Goal: Information Seeking & Learning: Learn about a topic

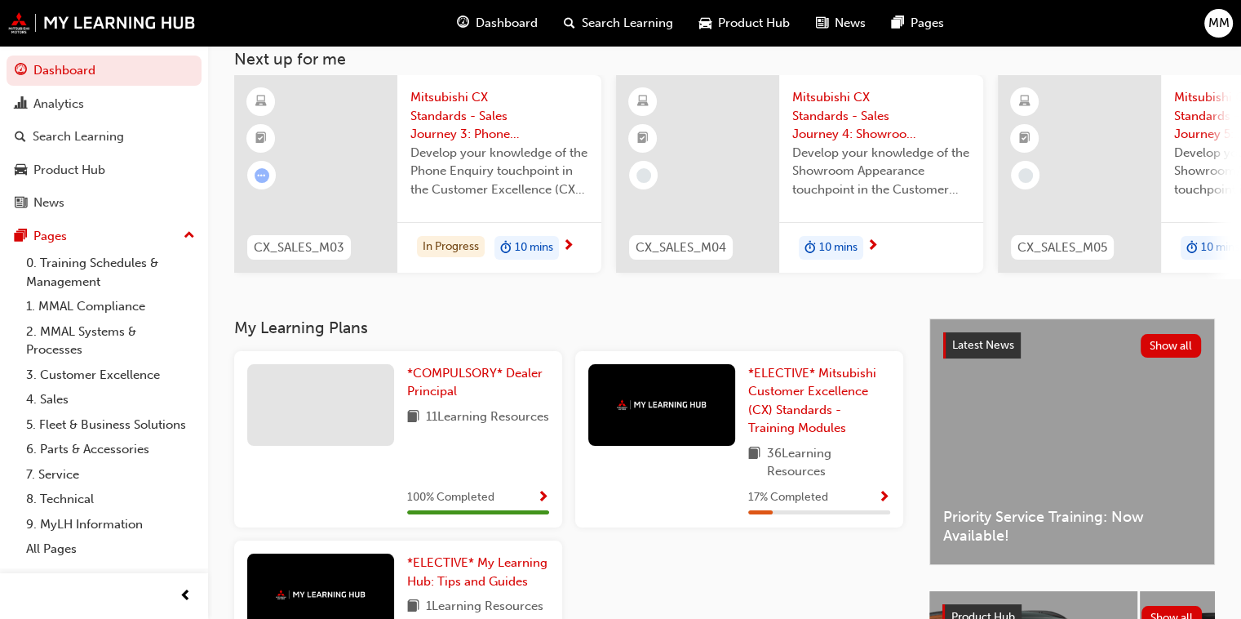
scroll to position [192, 0]
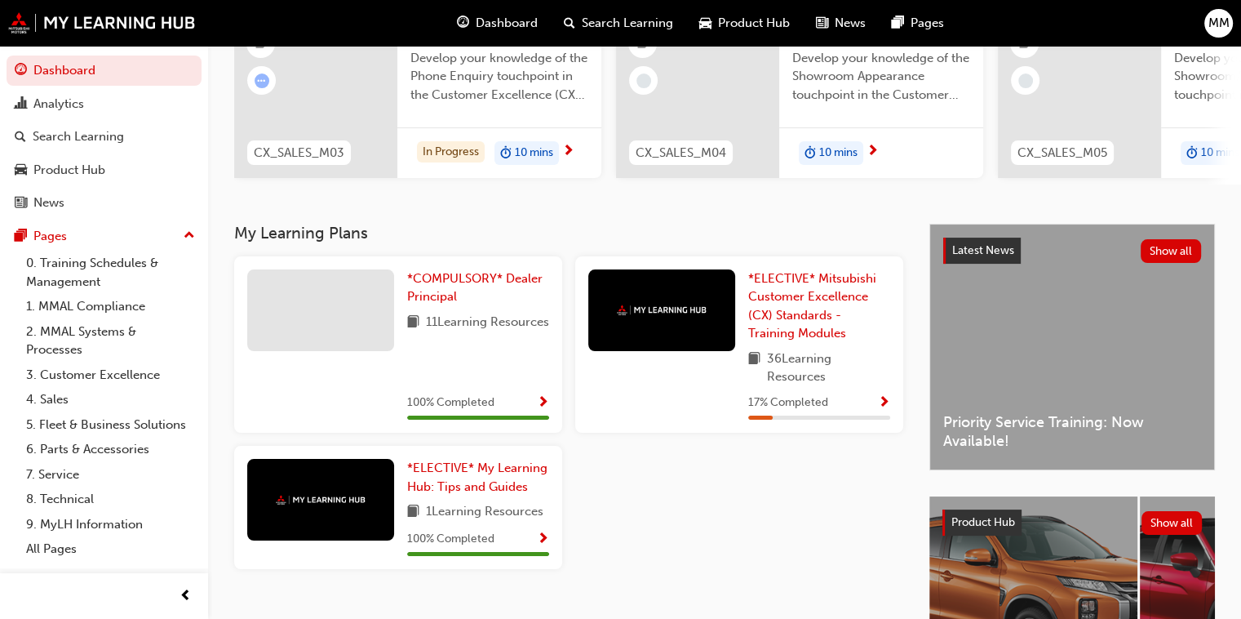
click at [705, 358] on div at bounding box center [662, 344] width 147 height 151
click at [695, 345] on div at bounding box center [662, 310] width 147 height 82
click at [776, 325] on span "*ELECTIVE* Mitsubishi Customer Excellence (CX) Standards - Training Modules" at bounding box center [812, 306] width 128 height 70
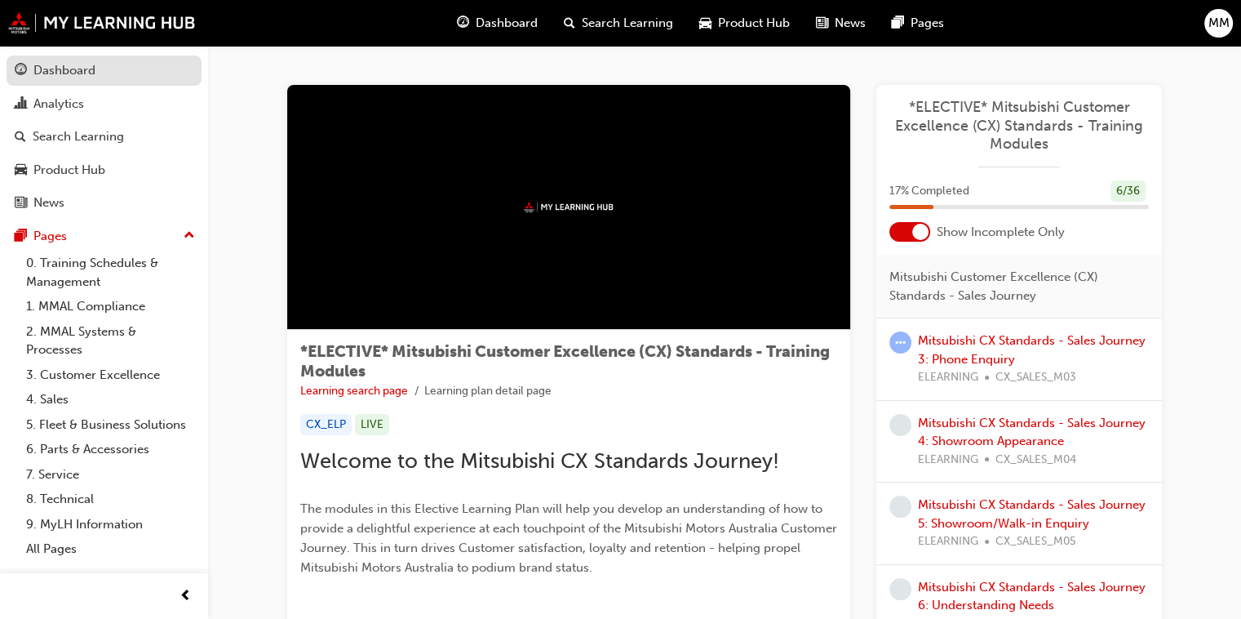
click at [65, 71] on div "Dashboard" at bounding box center [64, 70] width 62 height 19
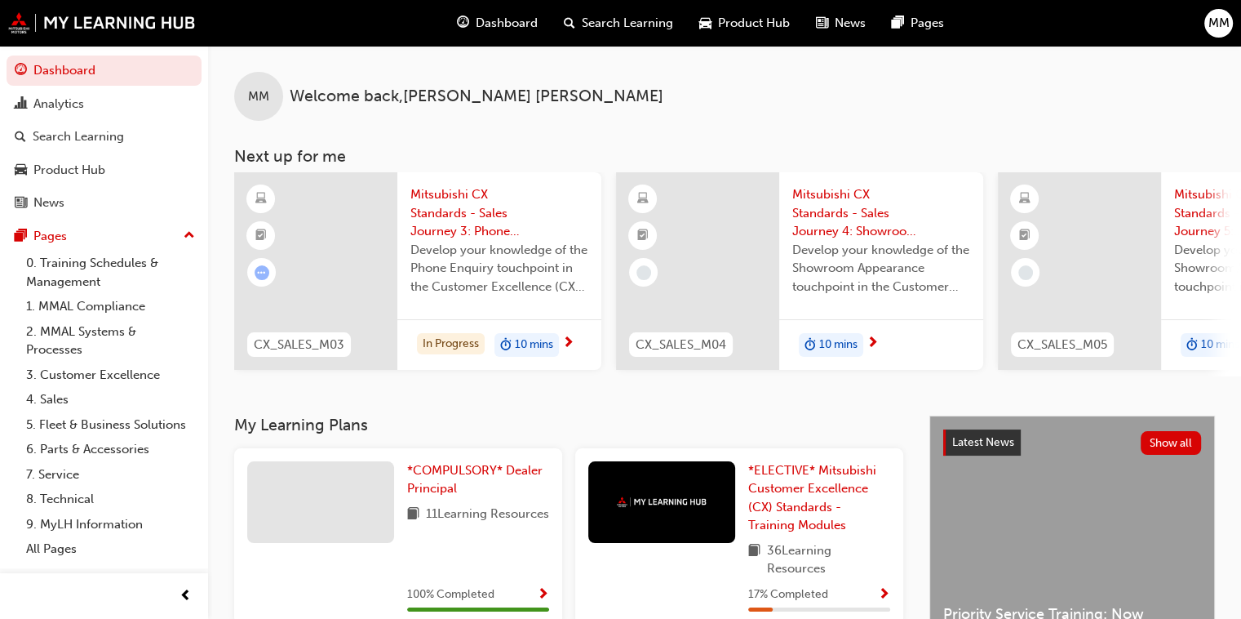
click at [493, 287] on span "Develop your knowledge of the Phone Enquiry touchpoint in the Customer Excellen…" at bounding box center [500, 269] width 178 height 56
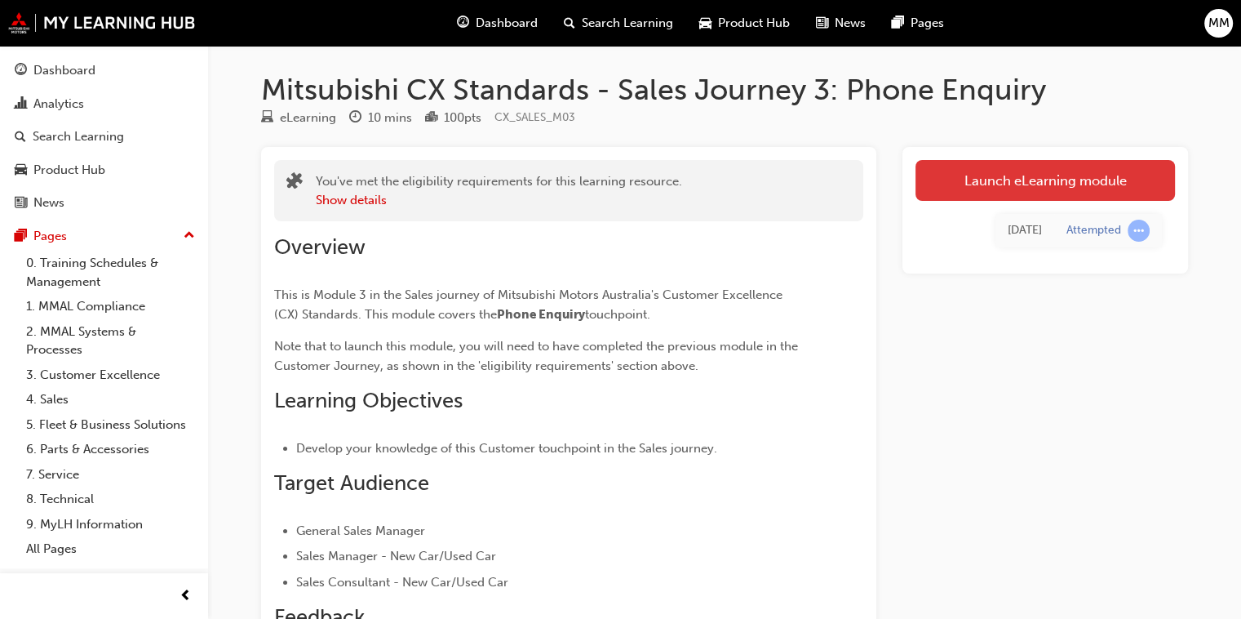
click at [1043, 192] on link "Launch eLearning module" at bounding box center [1046, 180] width 260 height 41
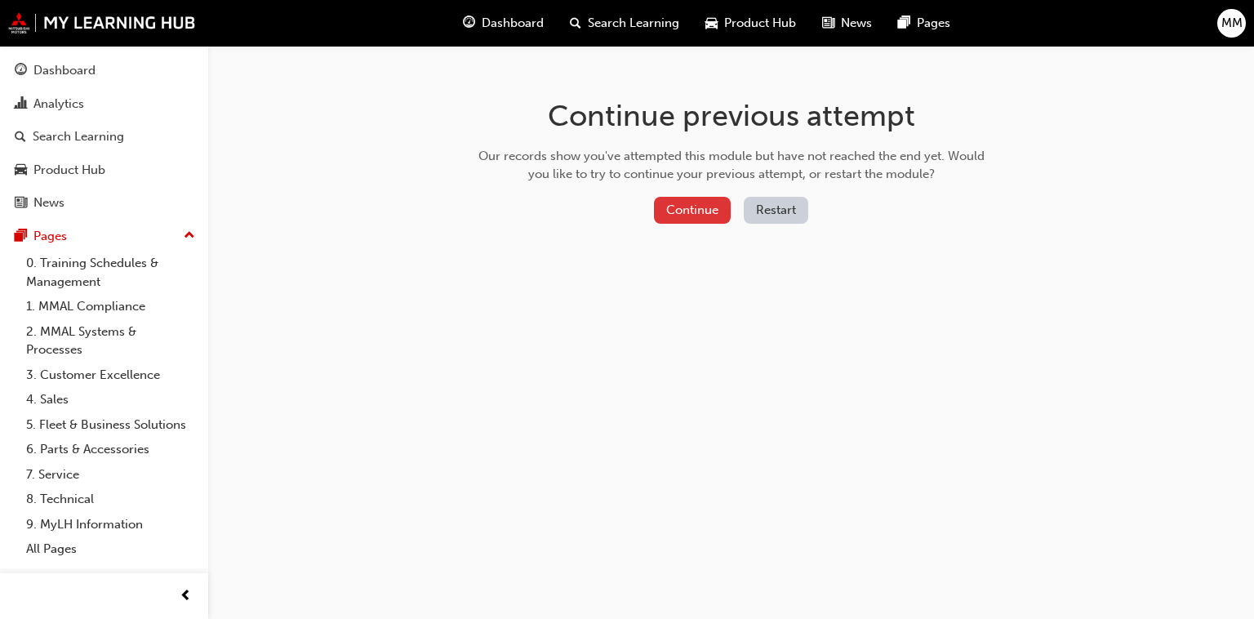
click at [681, 214] on button "Continue" at bounding box center [692, 210] width 77 height 27
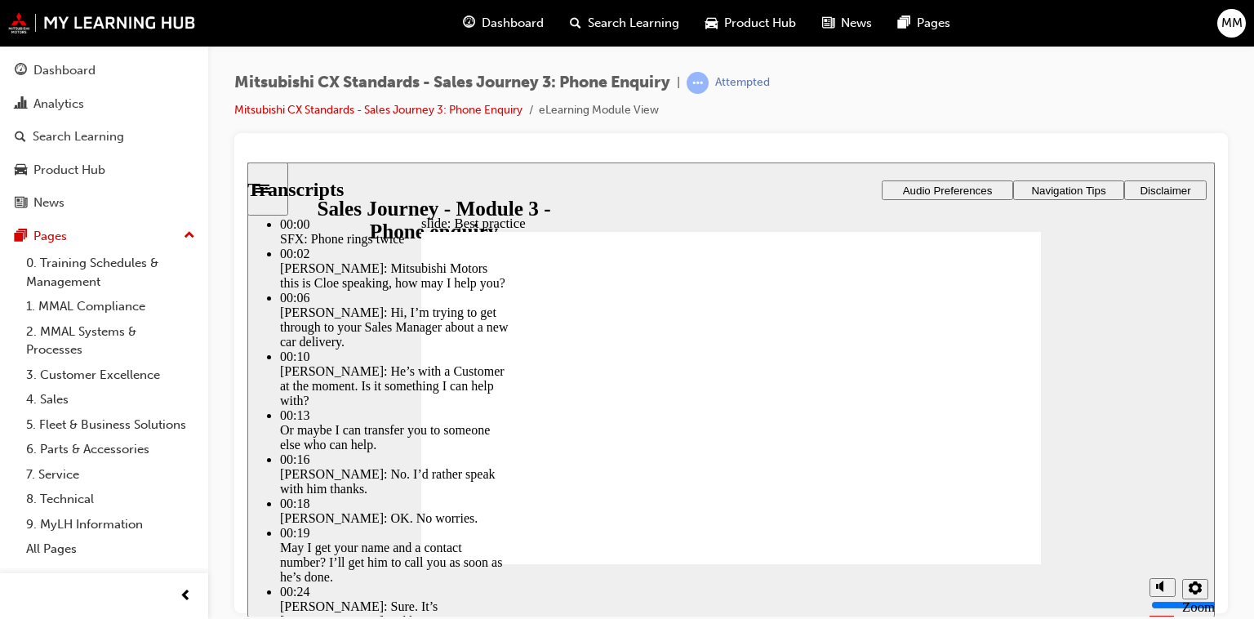
drag, startPoint x: 488, startPoint y: 526, endPoint x: 1077, endPoint y: 535, distance: 589.4
click at [1077, 535] on div "slide: Best practice Best practice What does best practice sound like for this …" at bounding box center [730, 389] width 967 height 455
type input "100"
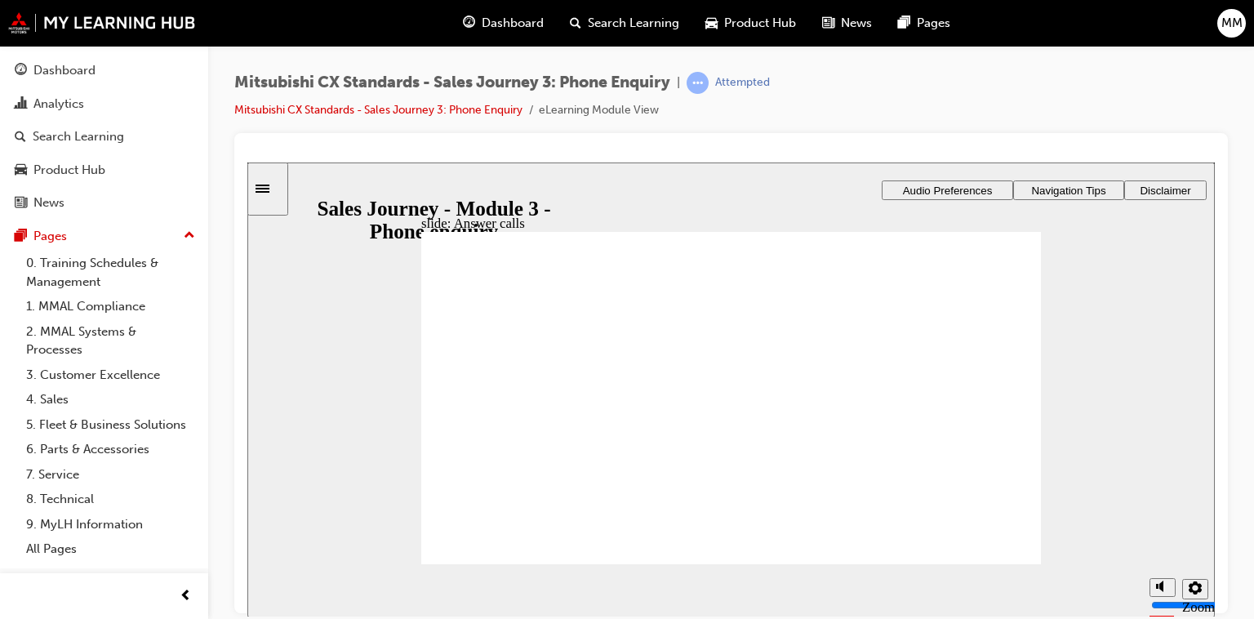
checkbox input "true"
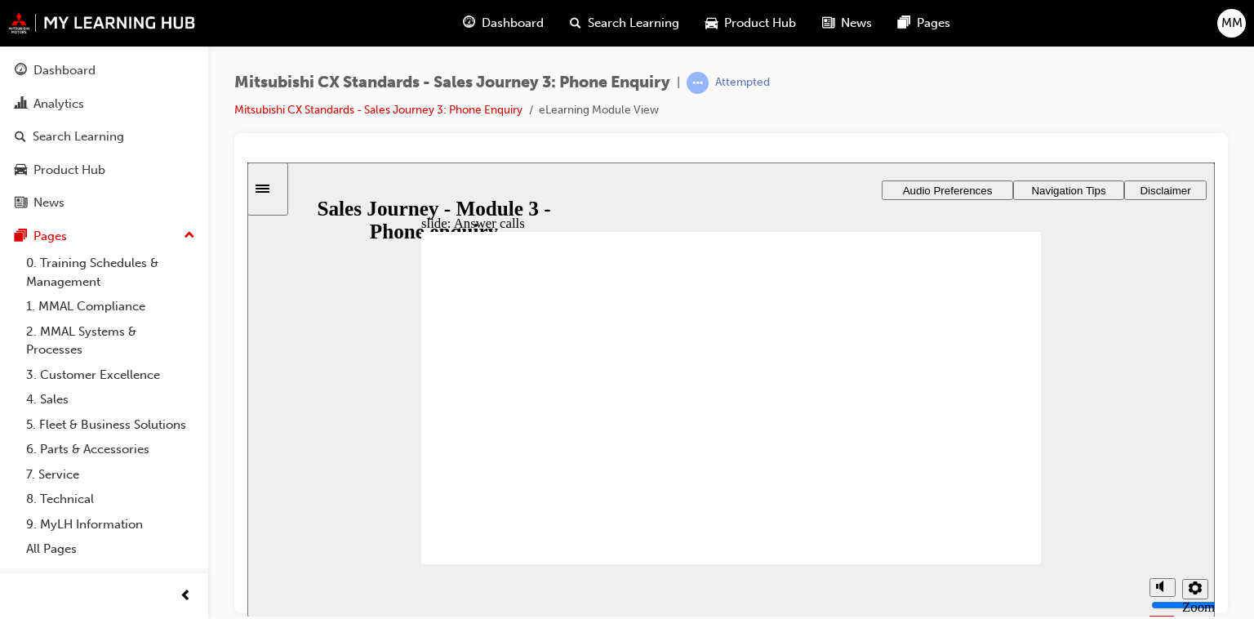
checkbox input "true"
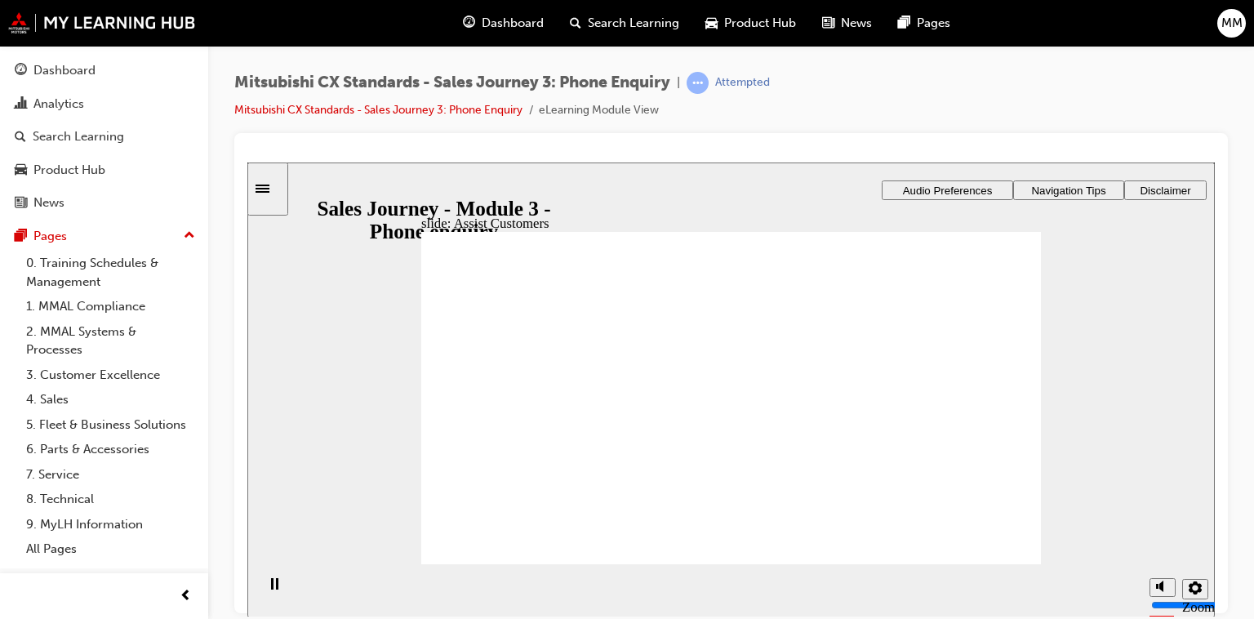
drag, startPoint x: 524, startPoint y: 418, endPoint x: 716, endPoint y: 361, distance: 200.1
drag, startPoint x: 509, startPoint y: 413, endPoint x: 975, endPoint y: 351, distance: 469.4
drag, startPoint x: 516, startPoint y: 415, endPoint x: 699, endPoint y: 376, distance: 186.8
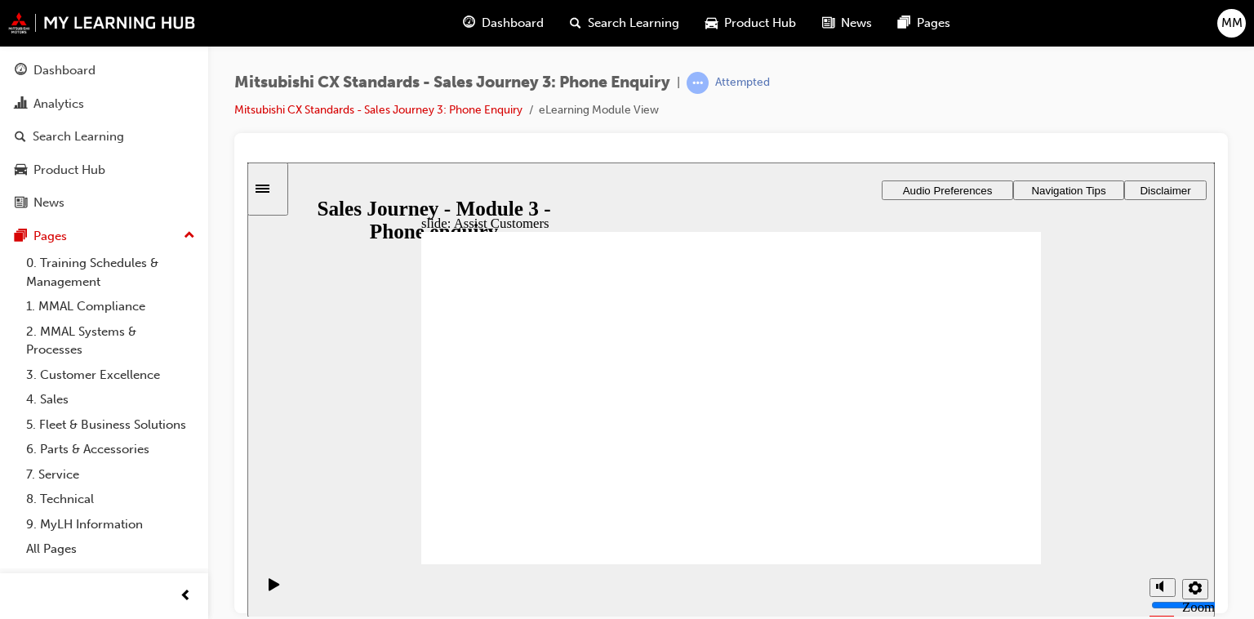
drag, startPoint x: 526, startPoint y: 415, endPoint x: 730, endPoint y: 420, distance: 203.3
drag, startPoint x: 526, startPoint y: 418, endPoint x: 935, endPoint y: 360, distance: 413.0
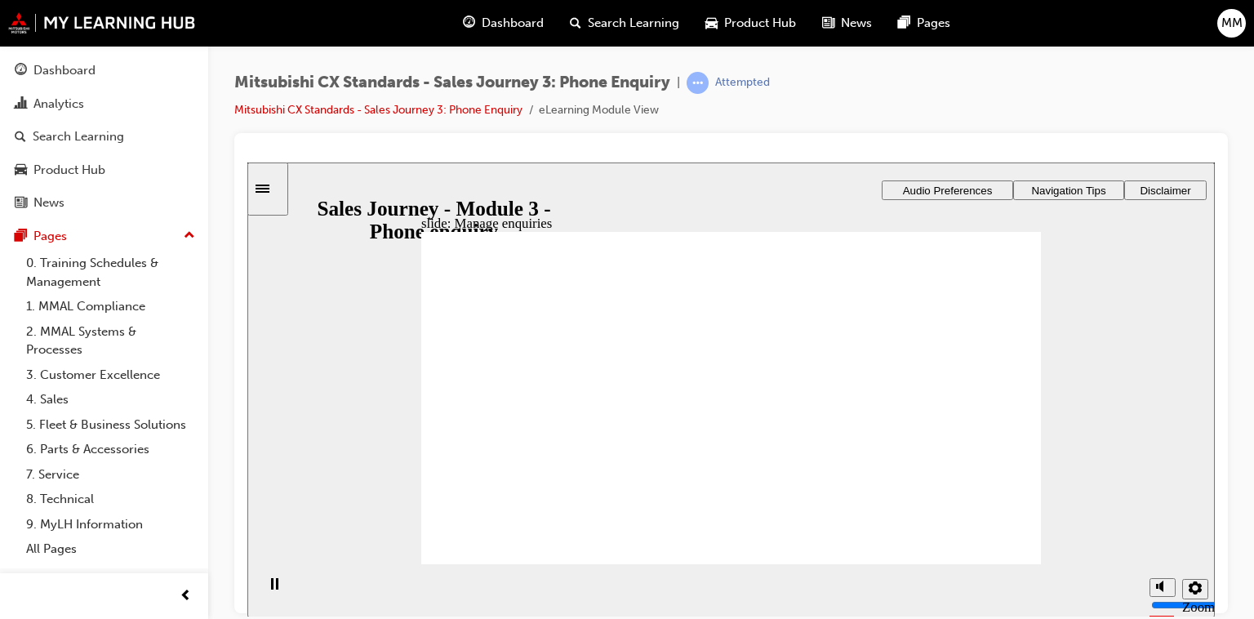
drag, startPoint x: 519, startPoint y: 431, endPoint x: 708, endPoint y: 365, distance: 200.6
drag, startPoint x: 529, startPoint y: 423, endPoint x: 724, endPoint y: 402, distance: 196.2
drag, startPoint x: 522, startPoint y: 428, endPoint x: 673, endPoint y: 464, distance: 155.2
drag, startPoint x: 518, startPoint y: 437, endPoint x: 884, endPoint y: 360, distance: 373.6
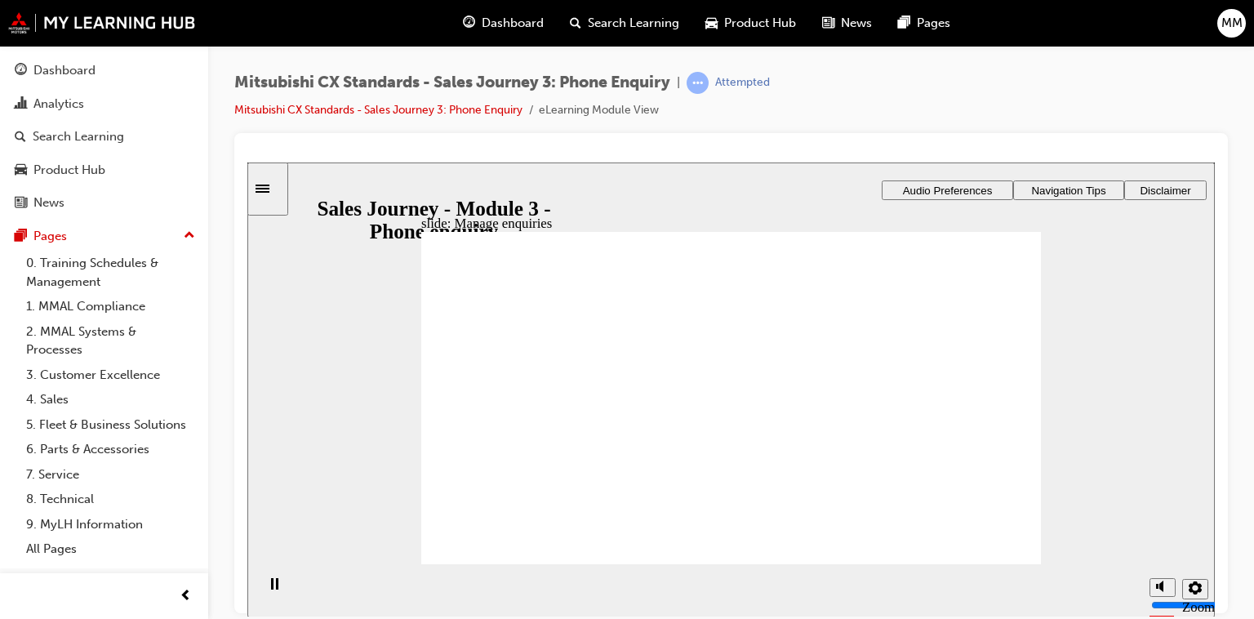
checkbox input "true"
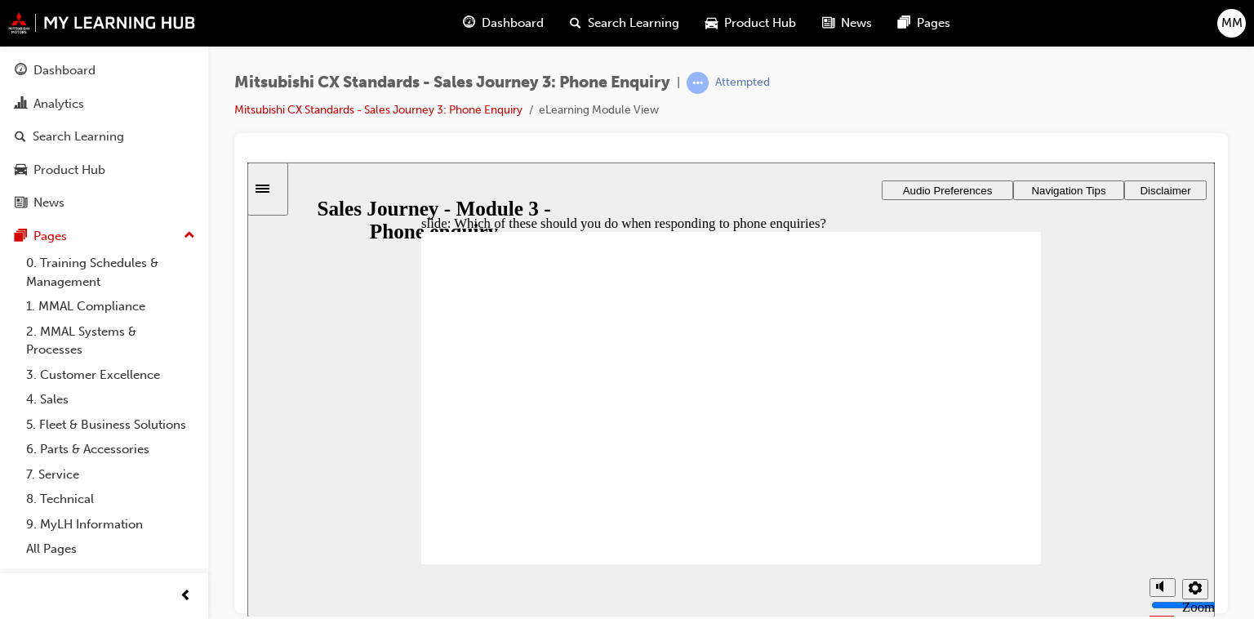
checkbox input "true"
checkbox input "false"
checkbox input "true"
drag, startPoint x: 692, startPoint y: 428, endPoint x: 966, endPoint y: 531, distance: 292.9
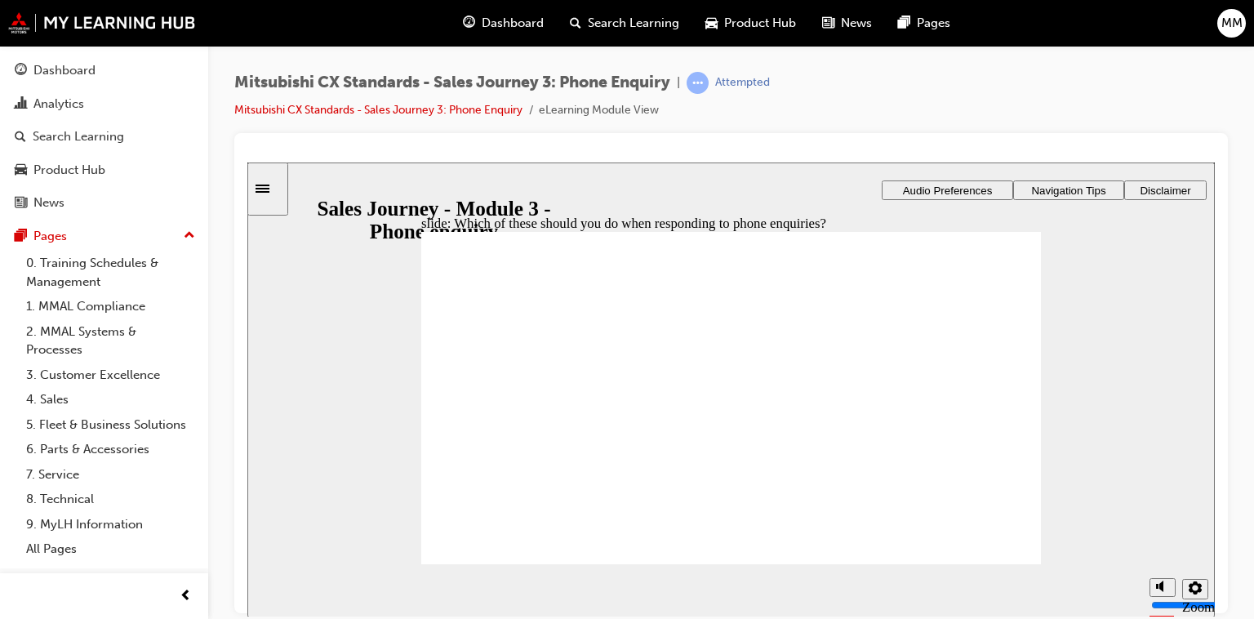
checkbox input "true"
drag, startPoint x: 694, startPoint y: 437, endPoint x: 695, endPoint y: 388, distance: 49.0
checkbox input "true"
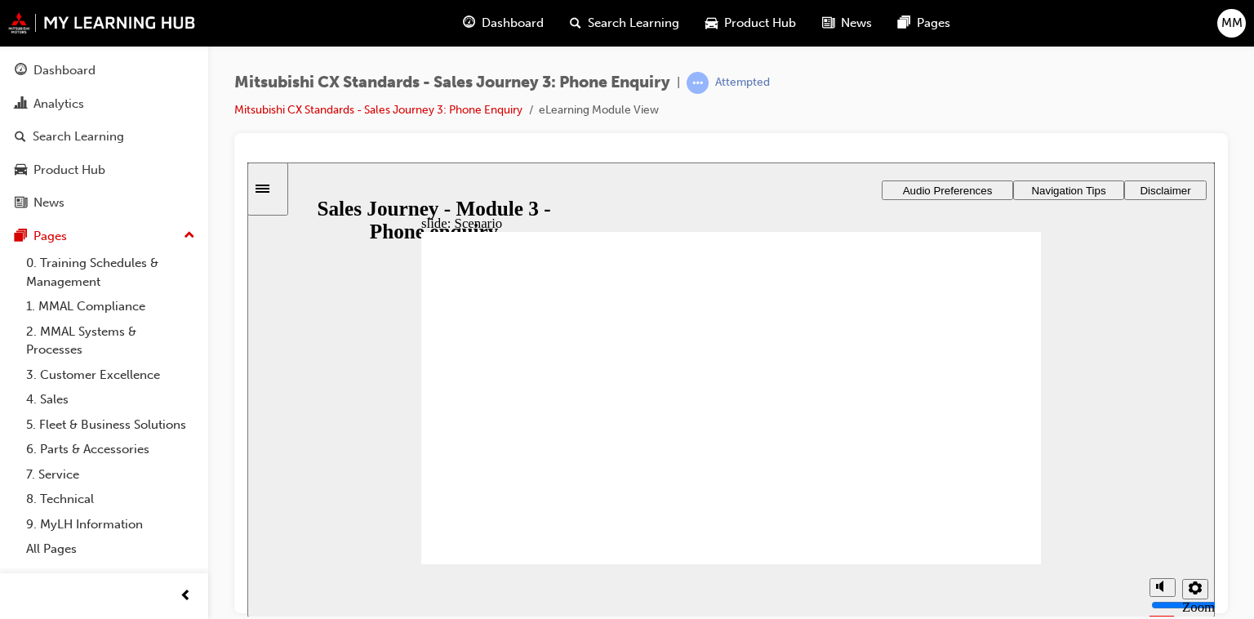
checkbox input "true"
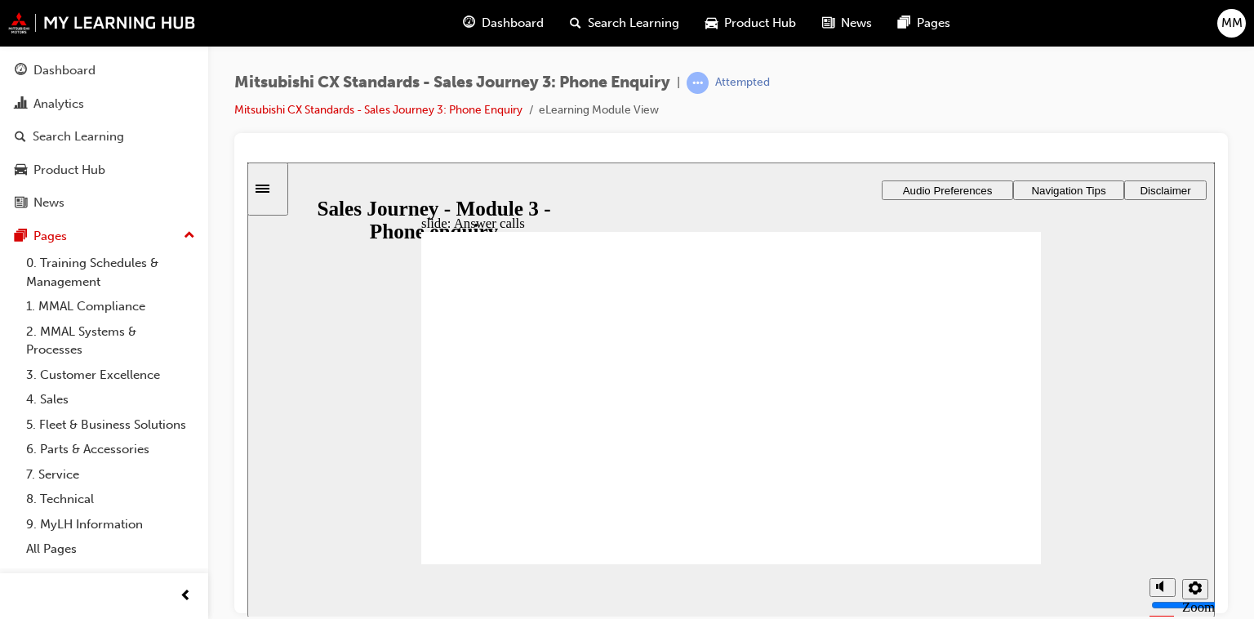
checkbox input "false"
checkbox input "true"
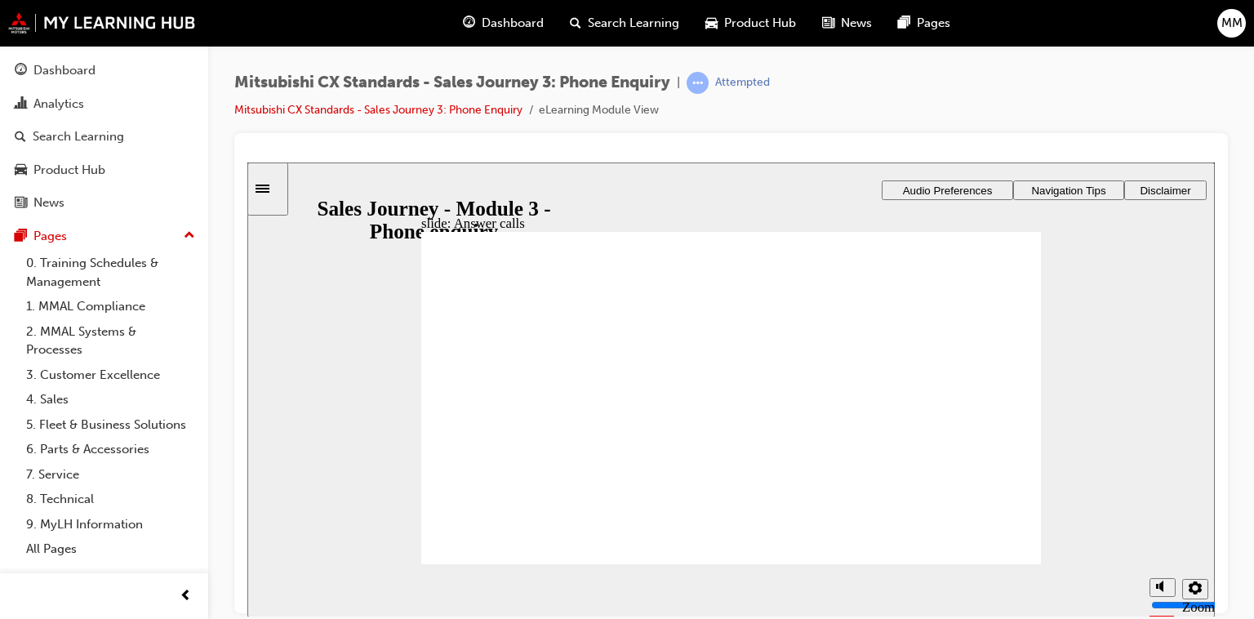
drag, startPoint x: 551, startPoint y: 428, endPoint x: 726, endPoint y: 353, distance: 190.9
drag, startPoint x: 532, startPoint y: 409, endPoint x: 970, endPoint y: 313, distance: 447.8
drag, startPoint x: 527, startPoint y: 437, endPoint x: 703, endPoint y: 395, distance: 180.4
drag, startPoint x: 521, startPoint y: 422, endPoint x: 704, endPoint y: 433, distance: 184.0
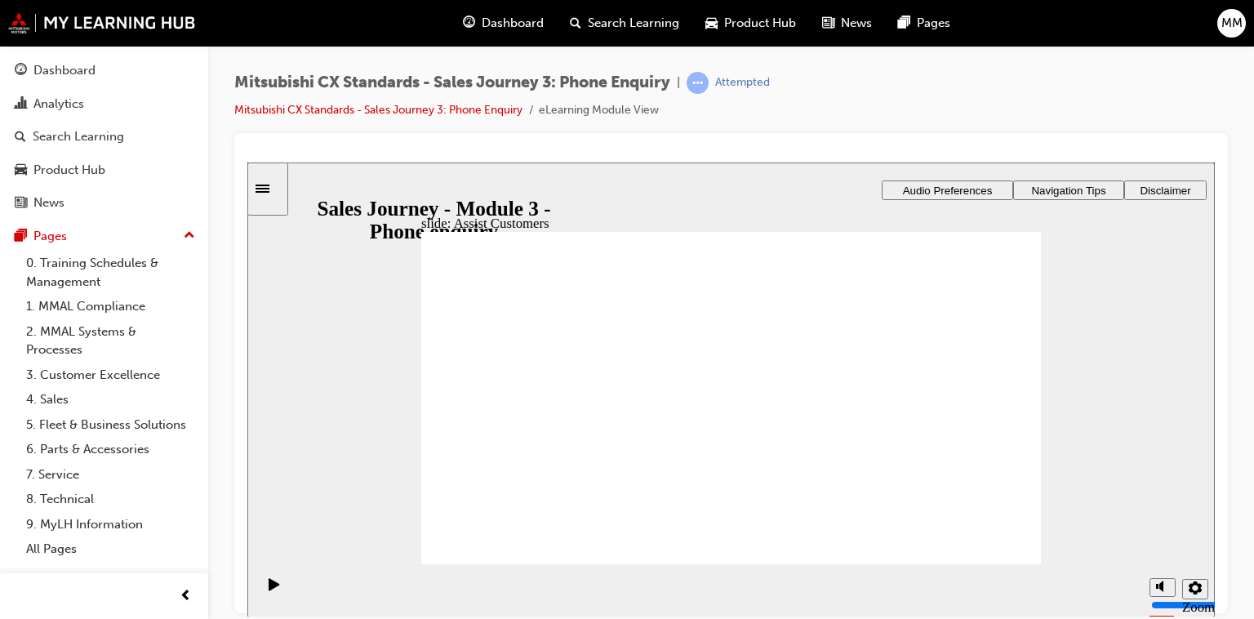
drag, startPoint x: 531, startPoint y: 437, endPoint x: 738, endPoint y: 496, distance: 215.5
drag, startPoint x: 570, startPoint y: 427, endPoint x: 772, endPoint y: 330, distance: 224.5
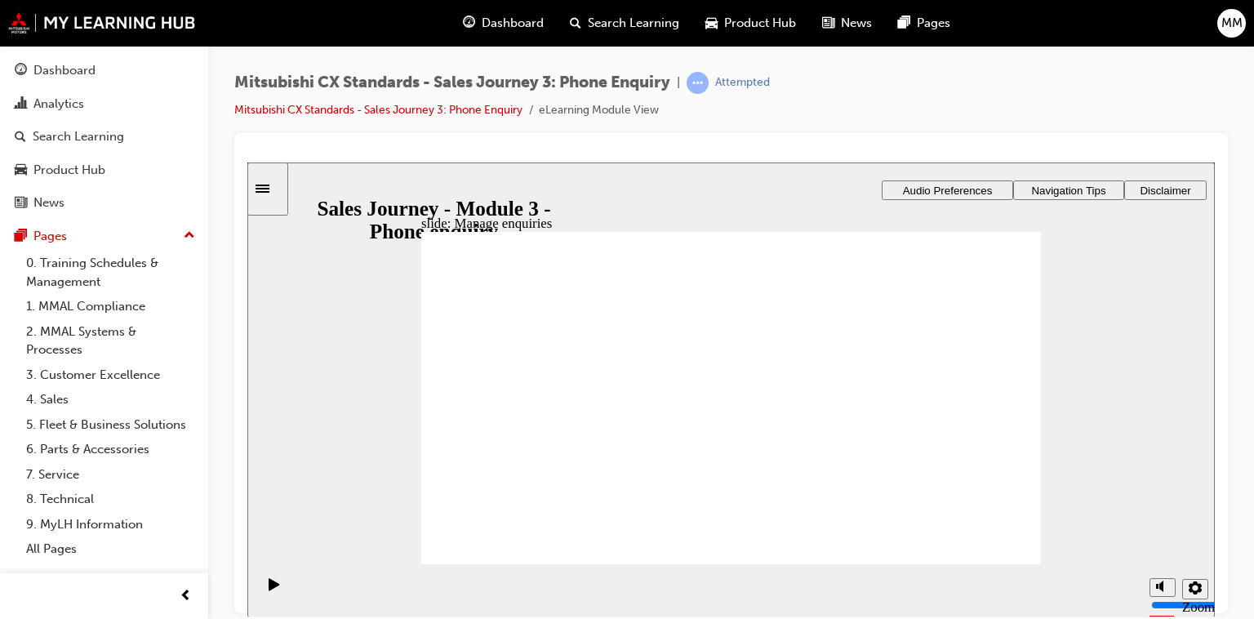
drag, startPoint x: 532, startPoint y: 431, endPoint x: 710, endPoint y: 402, distance: 180.2
drag, startPoint x: 540, startPoint y: 429, endPoint x: 723, endPoint y: 453, distance: 185.3
drag, startPoint x: 529, startPoint y: 419, endPoint x: 701, endPoint y: 497, distance: 189.2
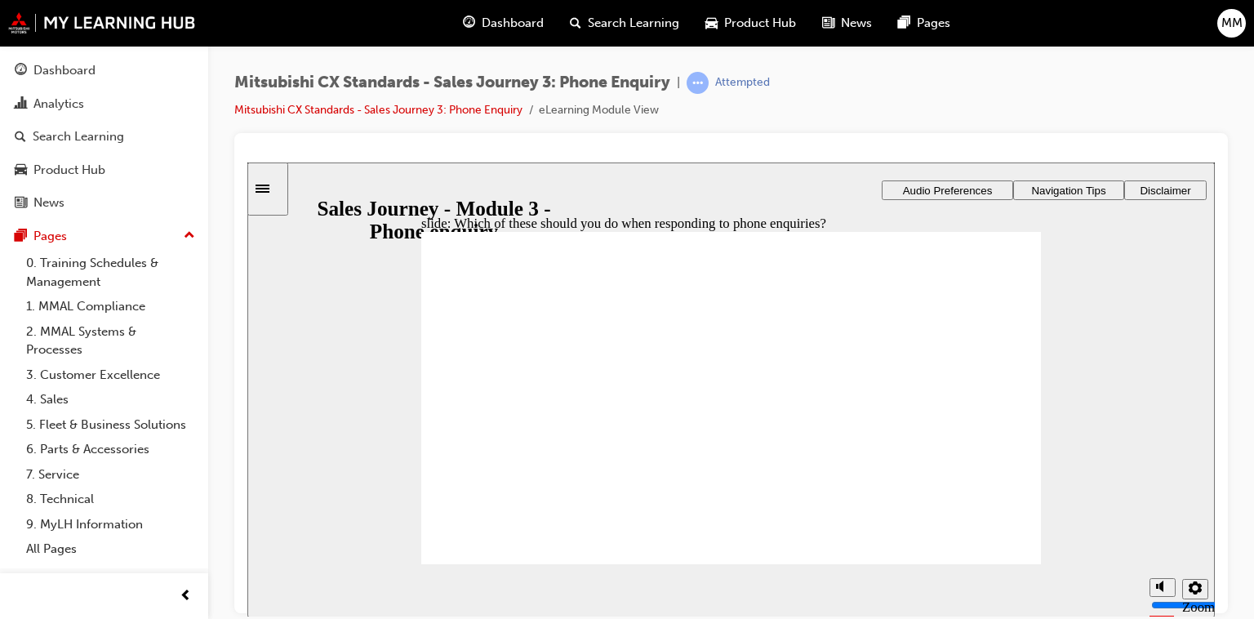
checkbox input "true"
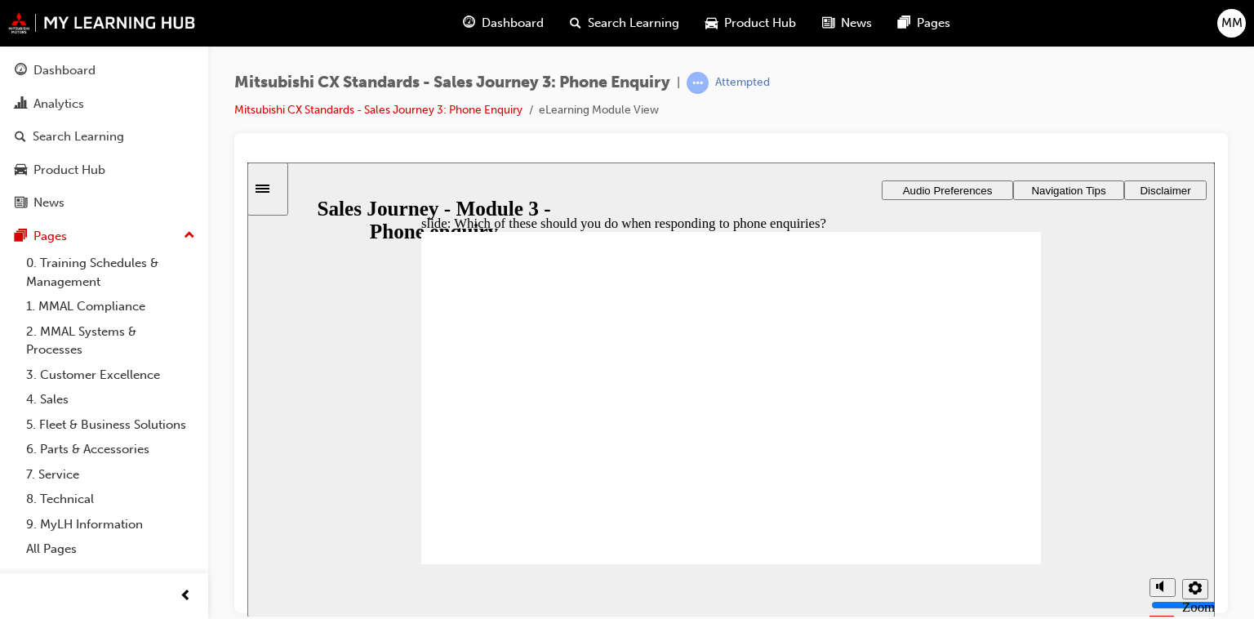
checkbox input "true"
drag, startPoint x: 695, startPoint y: 335, endPoint x: 1020, endPoint y: 516, distance: 372.7
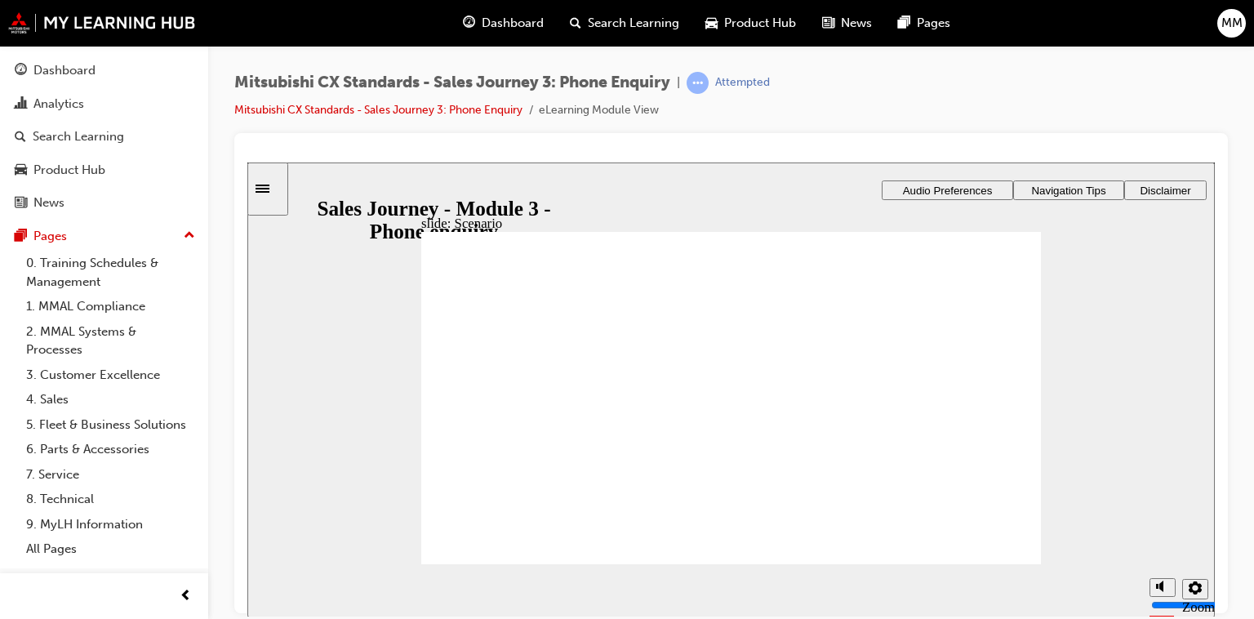
checkbox input "true"
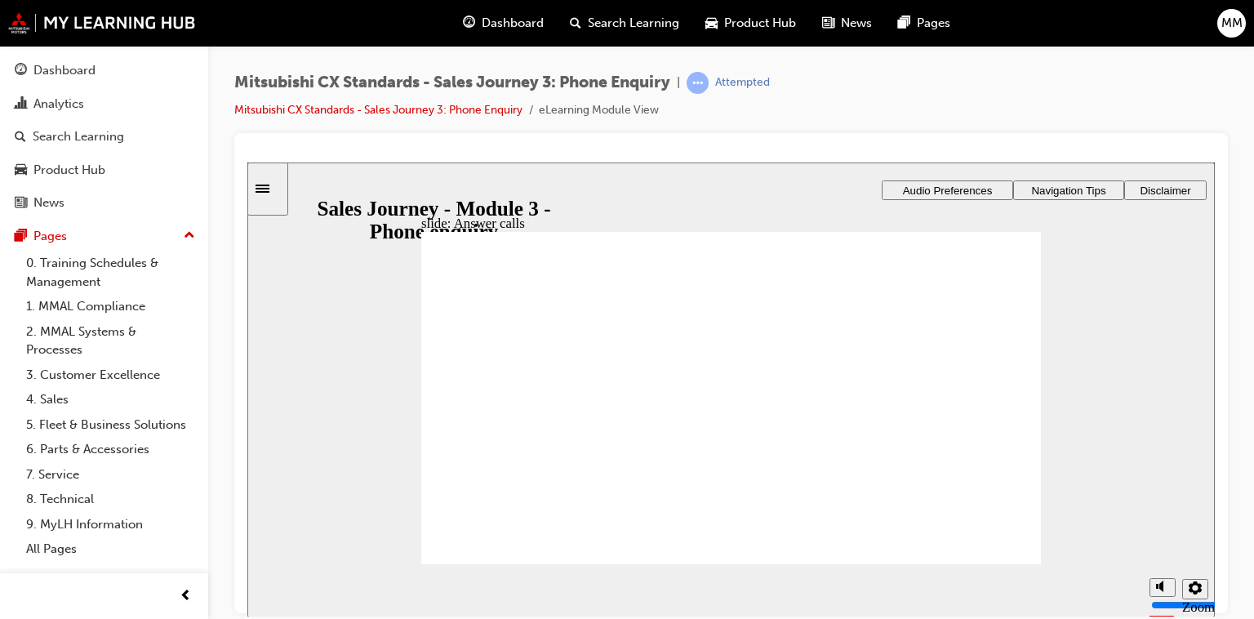
checkbox input "true"
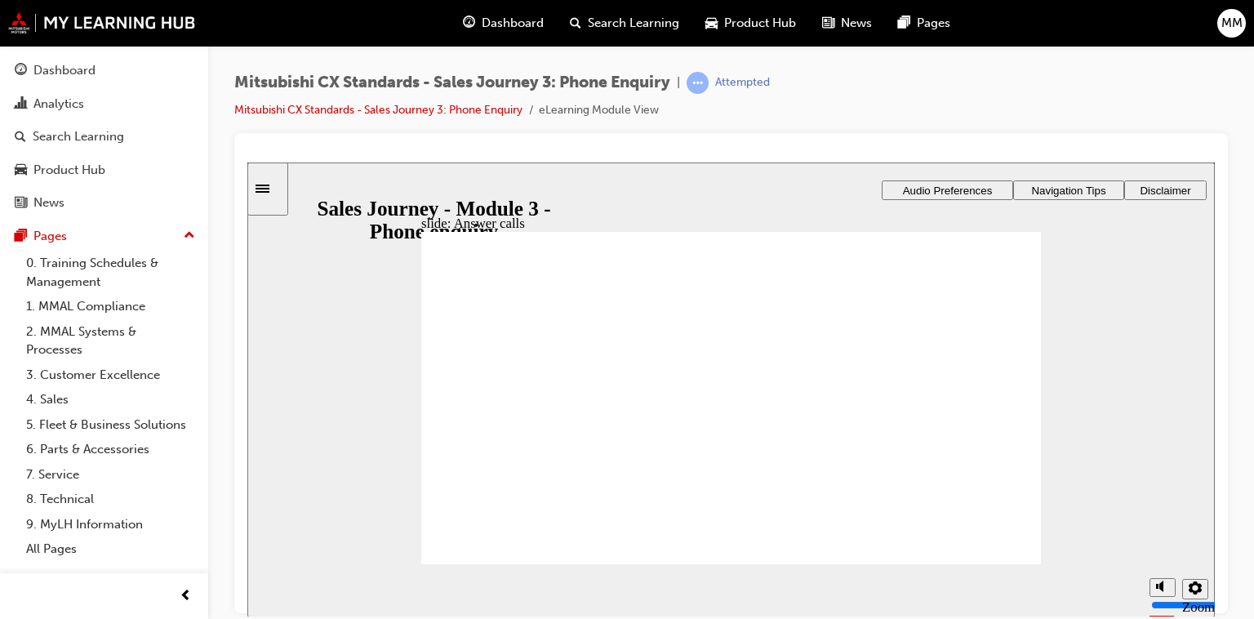
drag, startPoint x: 505, startPoint y: 424, endPoint x: 702, endPoint y: 340, distance: 213.9
drag, startPoint x: 509, startPoint y: 417, endPoint x: 930, endPoint y: 320, distance: 432.2
drag, startPoint x: 534, startPoint y: 413, endPoint x: 694, endPoint y: 421, distance: 160.2
drag, startPoint x: 526, startPoint y: 415, endPoint x: 702, endPoint y: 467, distance: 183.9
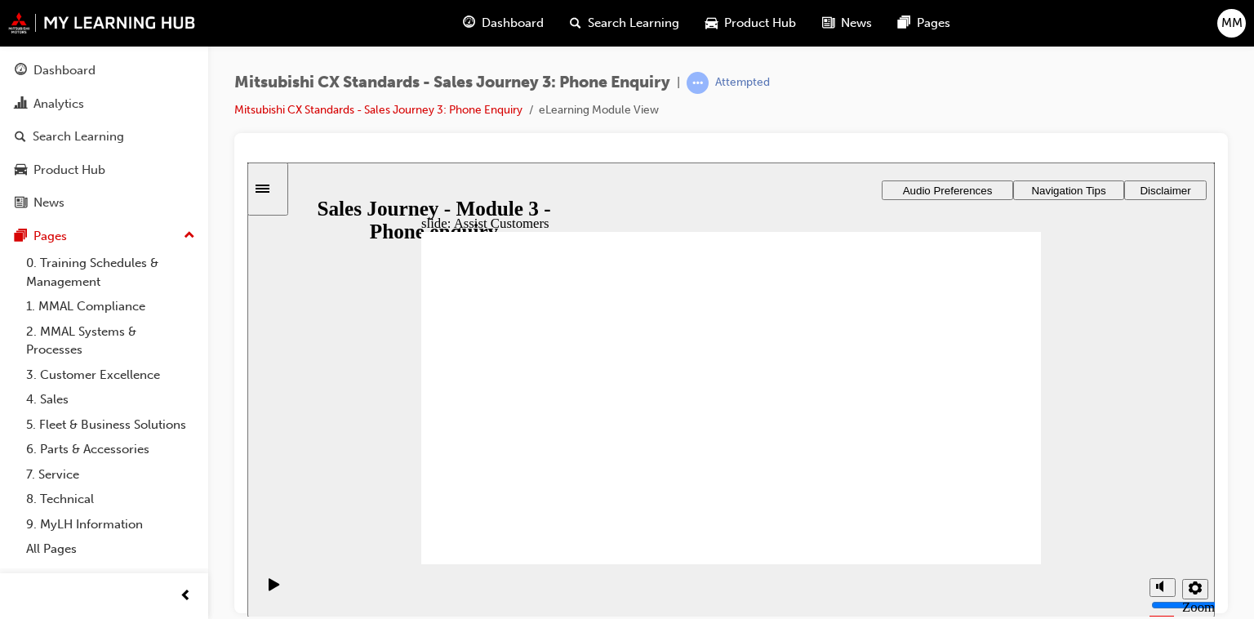
checkbox input "true"
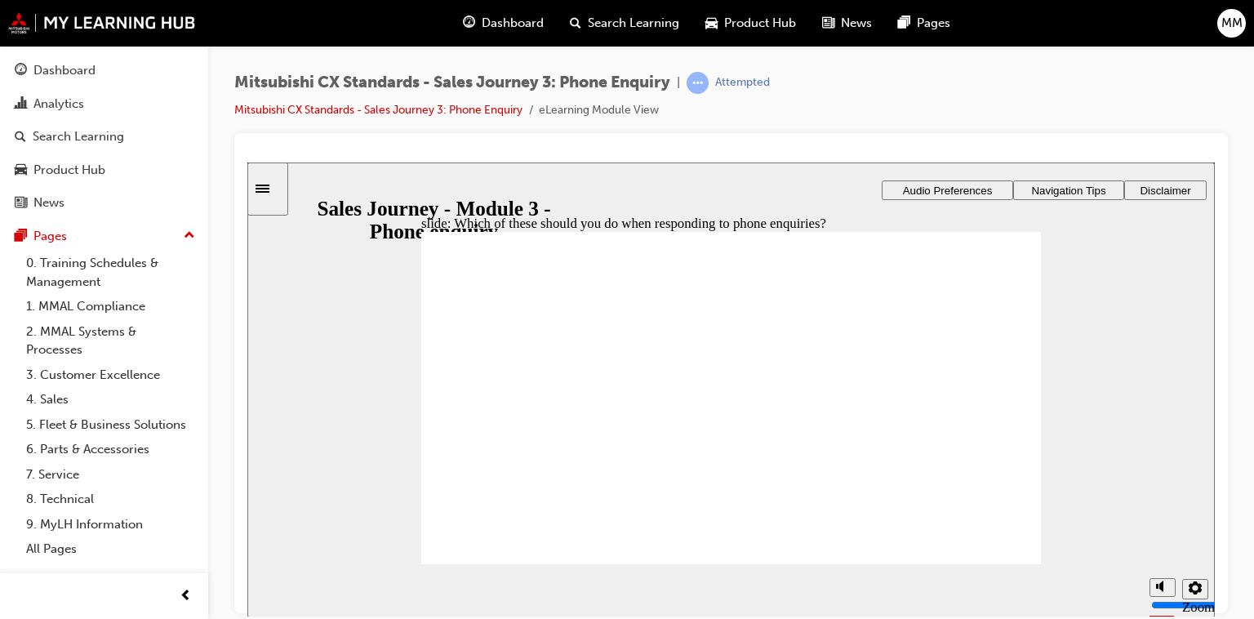
checkbox input "true"
checkbox input "false"
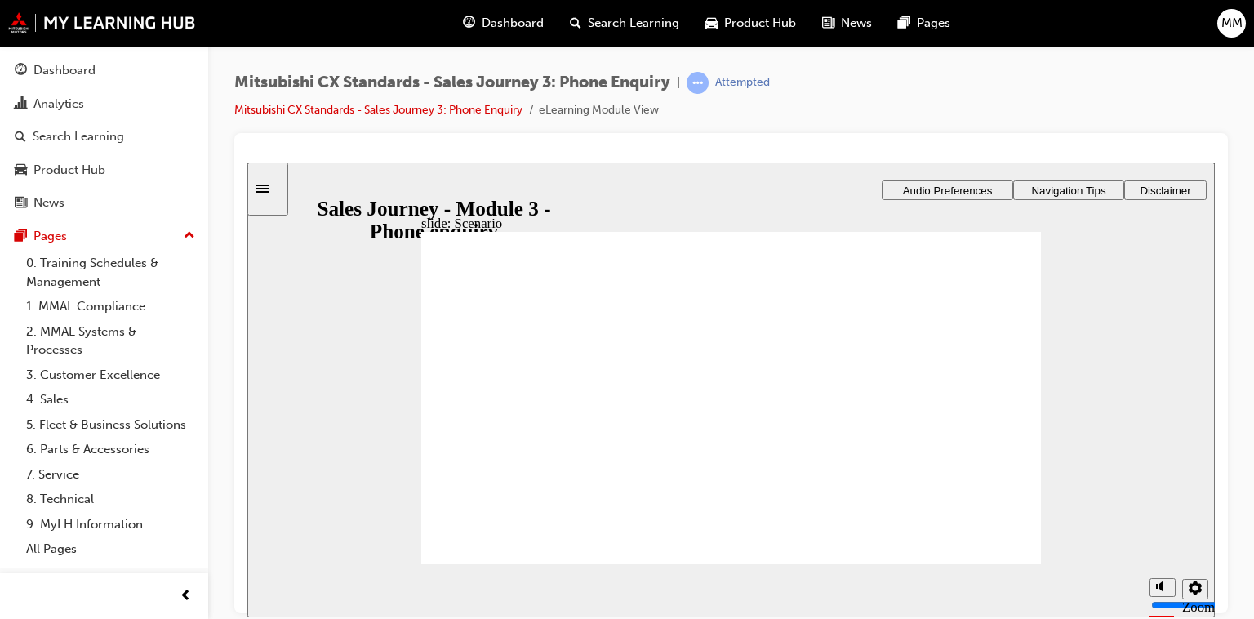
checkbox input "true"
click at [1140, 392] on div "slide: Scenario Scenario It’s been a busy morning. 3 deliveries this morning pl…" at bounding box center [730, 389] width 967 height 455
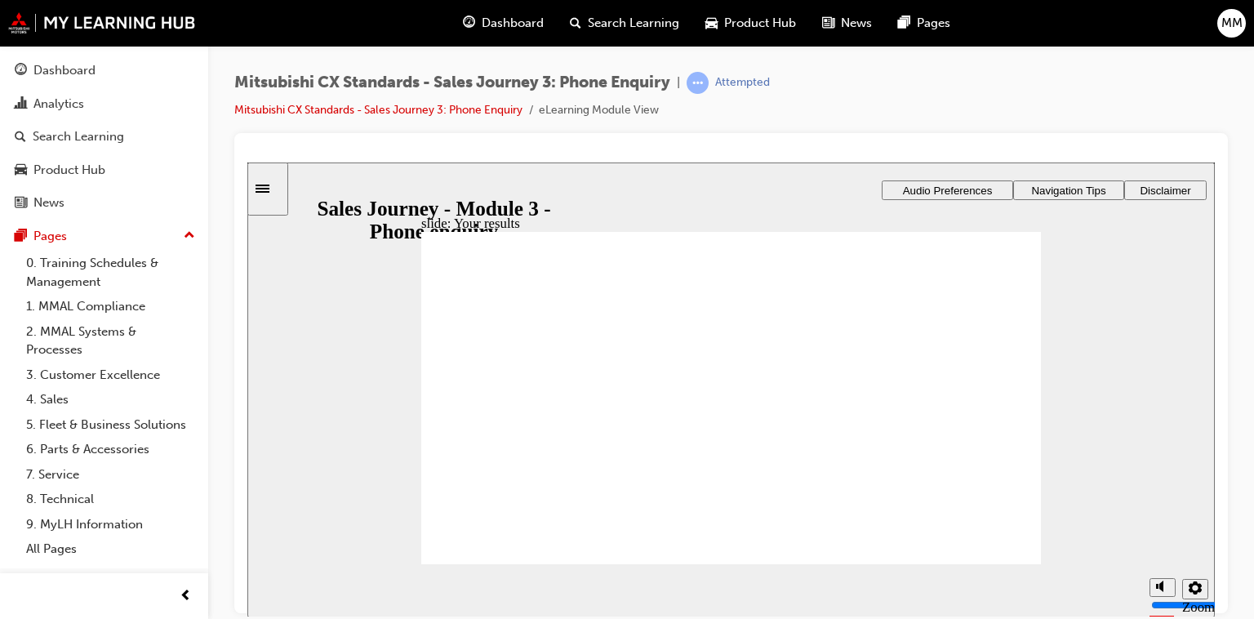
checkbox input "true"
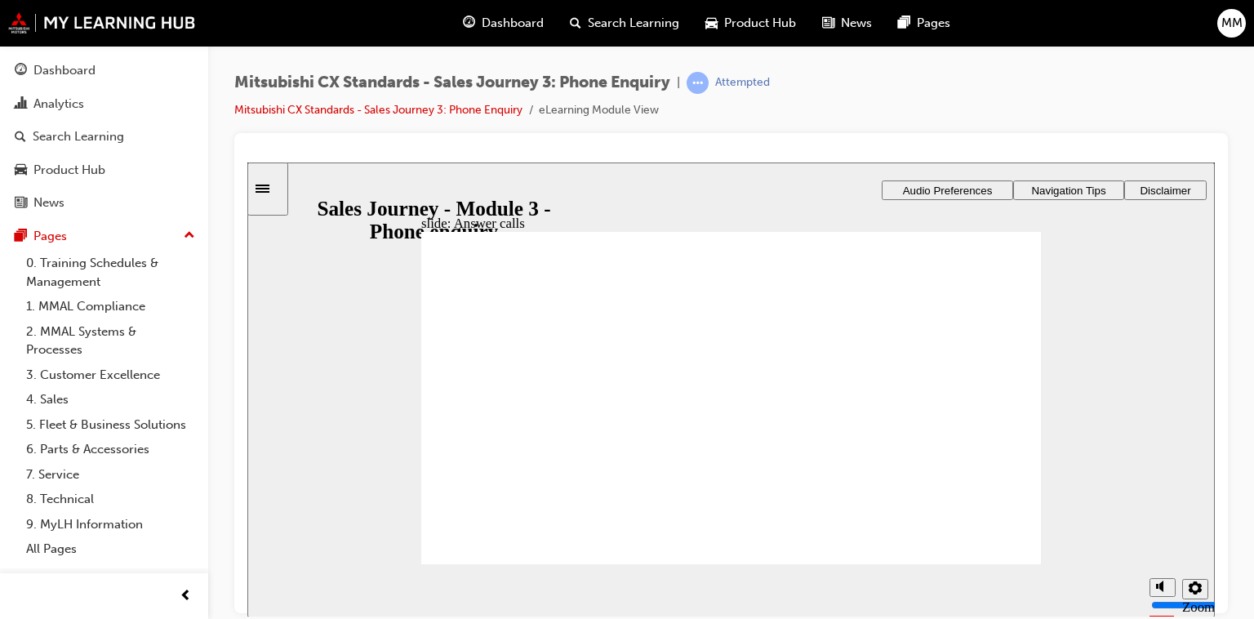
checkbox input "true"
checkbox input "false"
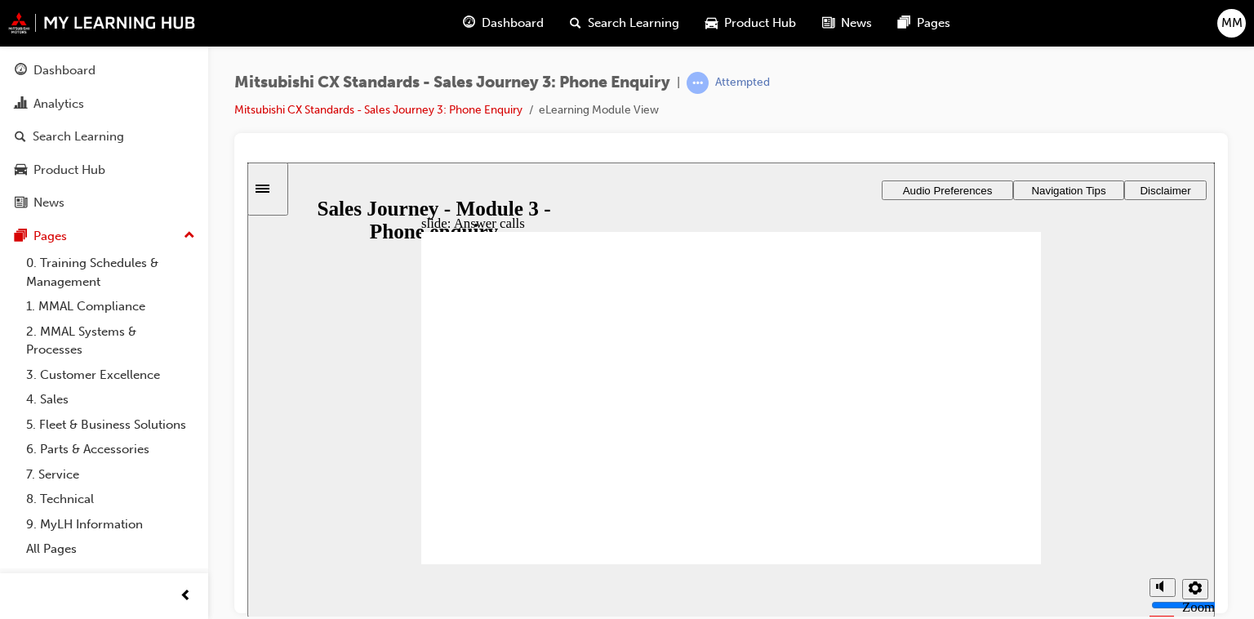
drag, startPoint x: 573, startPoint y: 421, endPoint x: 738, endPoint y: 323, distance: 191.8
drag, startPoint x: 558, startPoint y: 425, endPoint x: 943, endPoint y: 331, distance: 395.7
drag, startPoint x: 500, startPoint y: 422, endPoint x: 705, endPoint y: 369, distance: 212.4
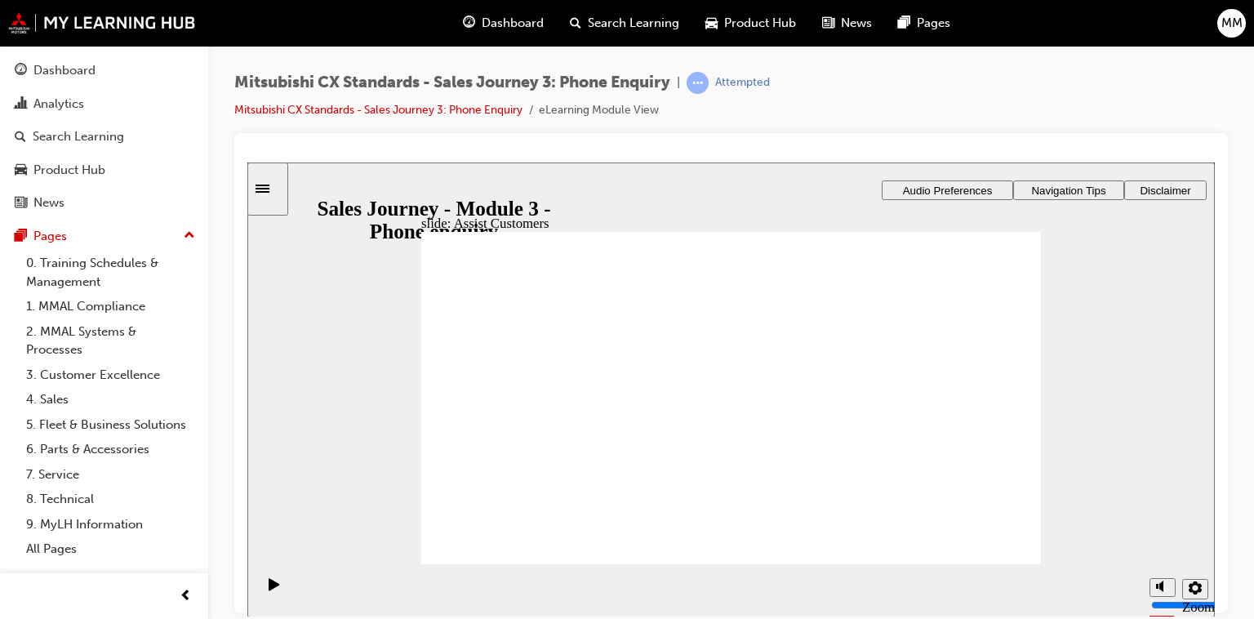
drag, startPoint x: 537, startPoint y: 413, endPoint x: 917, endPoint y: 361, distance: 383.9
drag, startPoint x: 535, startPoint y: 437, endPoint x: 708, endPoint y: 425, distance: 173.5
checkbox input "true"
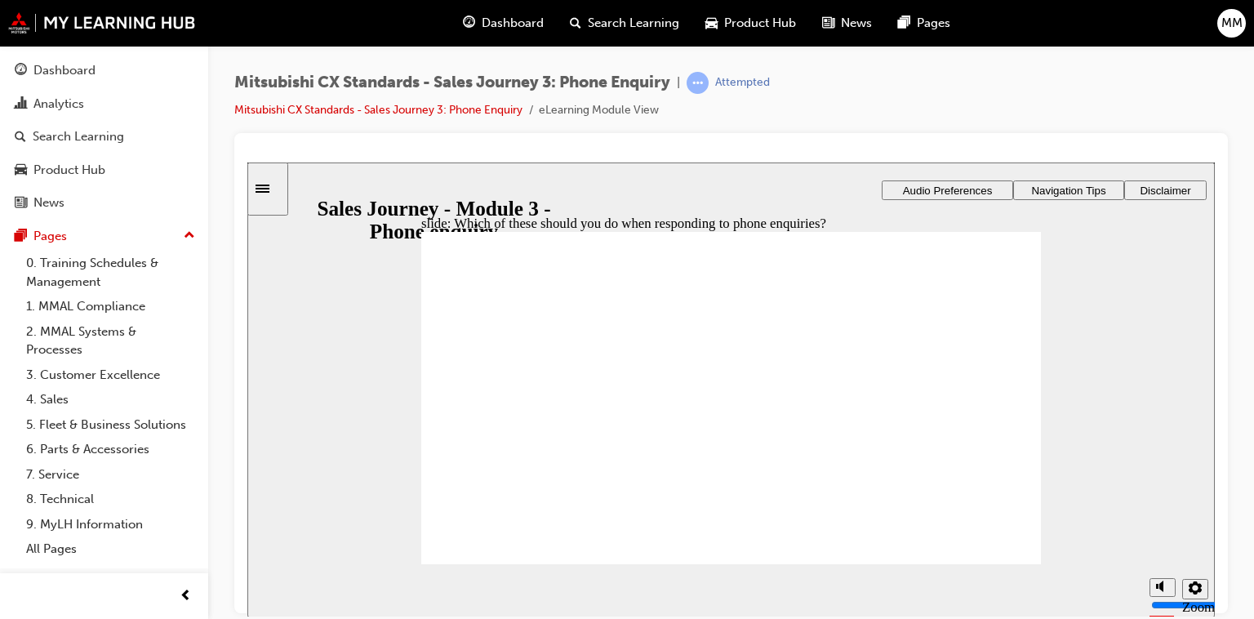
checkbox input "true"
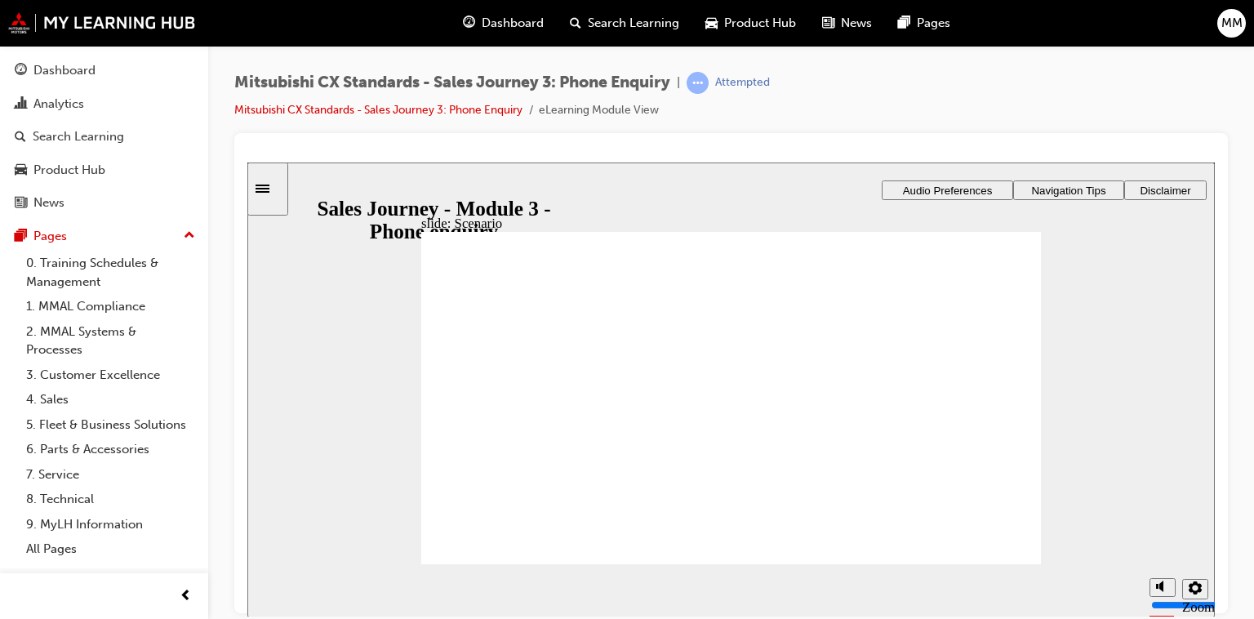
checkbox input "true"
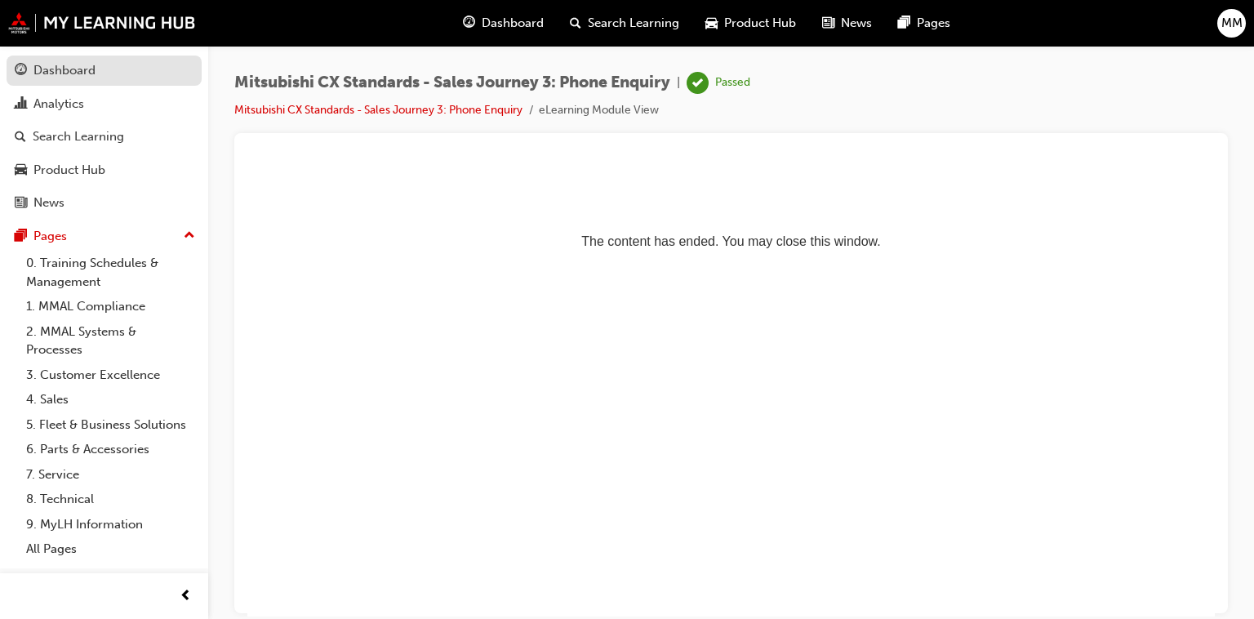
click at [91, 73] on div "Dashboard" at bounding box center [64, 70] width 62 height 19
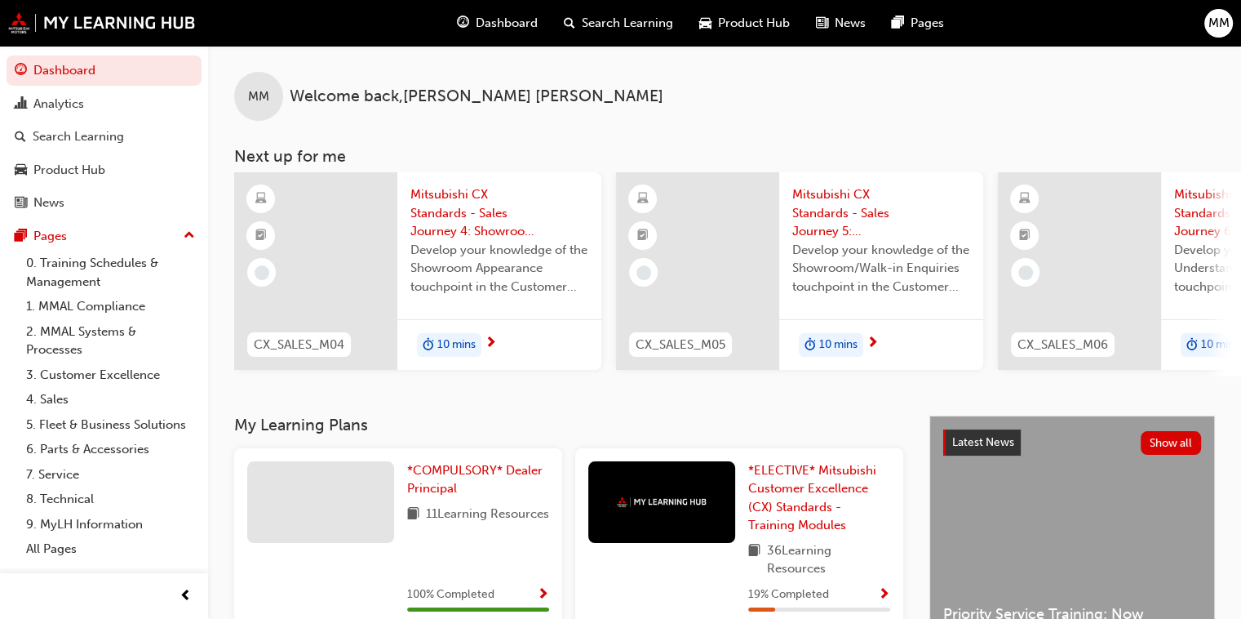
drag, startPoint x: 633, startPoint y: 387, endPoint x: 736, endPoint y: 387, distance: 102.8
click at [736, 387] on div "MM Welcome back , [PERSON_NAME] Next up for me CX_SALES_M04 Mitsubishi CX Stand…" at bounding box center [724, 231] width 1033 height 370
